Goal: Task Accomplishment & Management: Manage account settings

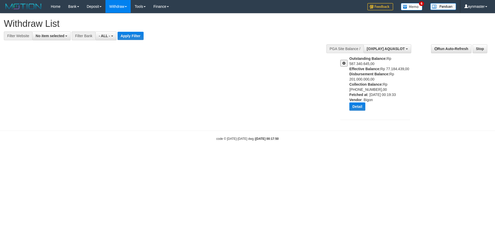
select select
click at [153, 17] on link "Manage Staff" at bounding box center [151, 17] width 41 height 7
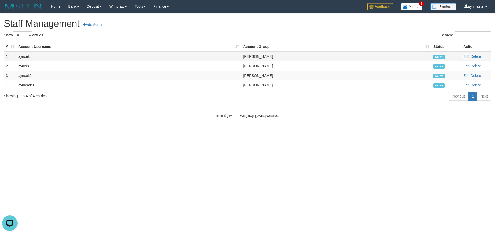
click at [466, 58] on link "Edit" at bounding box center [466, 56] width 6 height 4
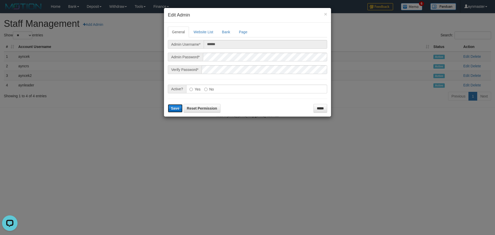
click at [174, 110] on span "Save" at bounding box center [175, 108] width 9 height 4
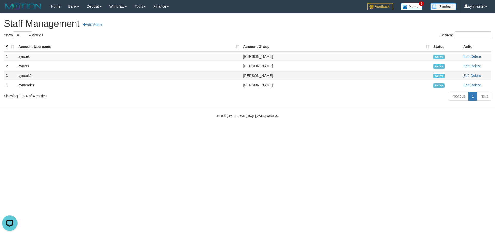
click at [468, 76] on link "Edit" at bounding box center [466, 75] width 6 height 4
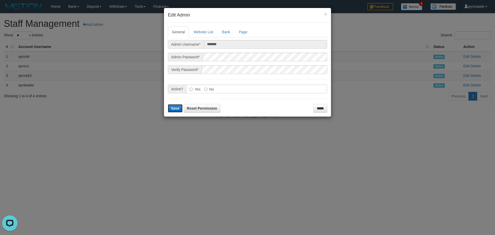
click at [172, 108] on span "Save" at bounding box center [175, 108] width 9 height 4
